Goal: Task Accomplishment & Management: Manage account settings

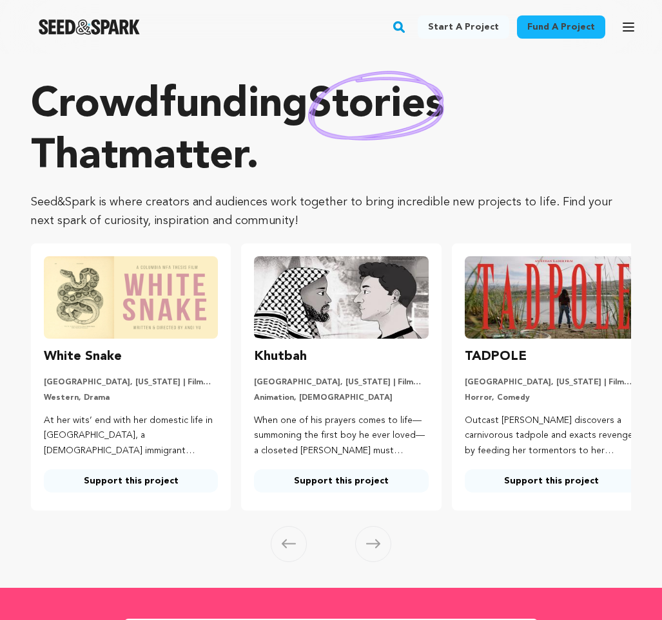
click at [633, 28] on icon "button" at bounding box center [627, 26] width 15 height 15
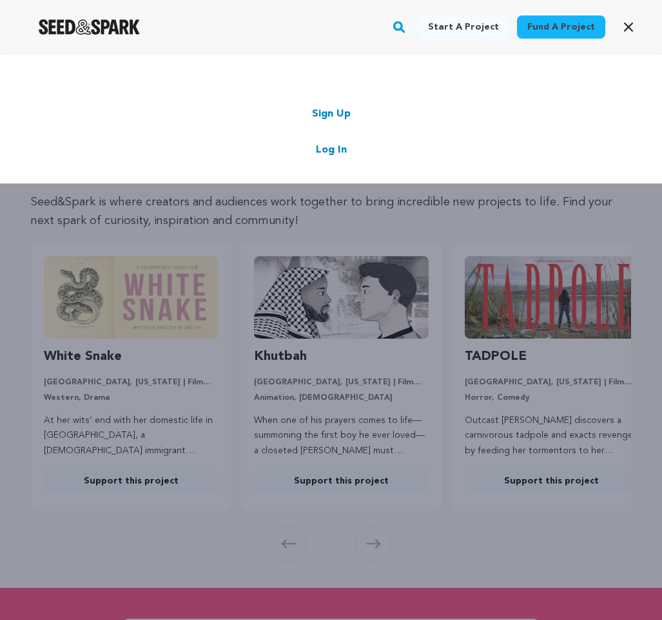
click at [334, 149] on link "Log In" at bounding box center [331, 149] width 31 height 15
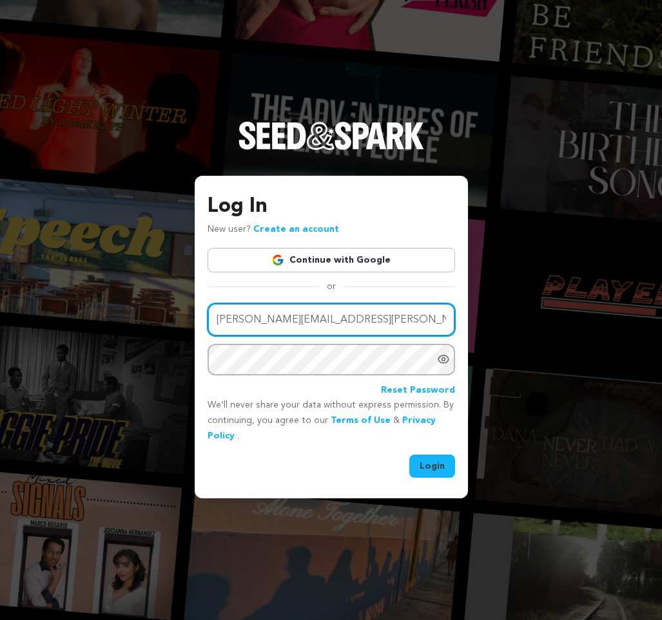
type input "[PERSON_NAME][EMAIL_ADDRESS][PERSON_NAME][DOMAIN_NAME]"
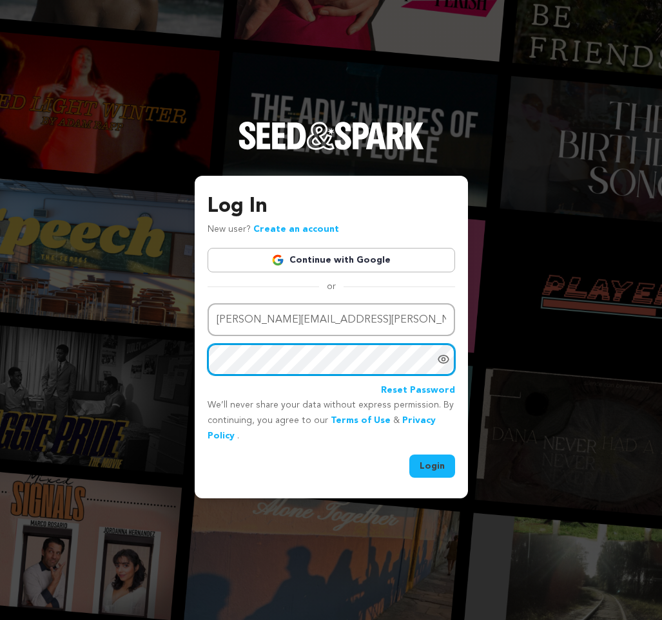
click at [432, 464] on button "Login" at bounding box center [432, 466] width 46 height 23
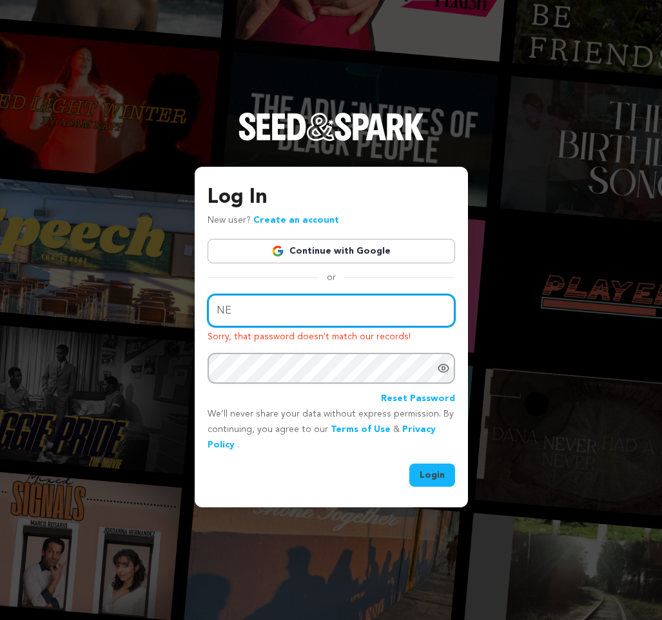
type input "N"
